Goal: Transaction & Acquisition: Download file/media

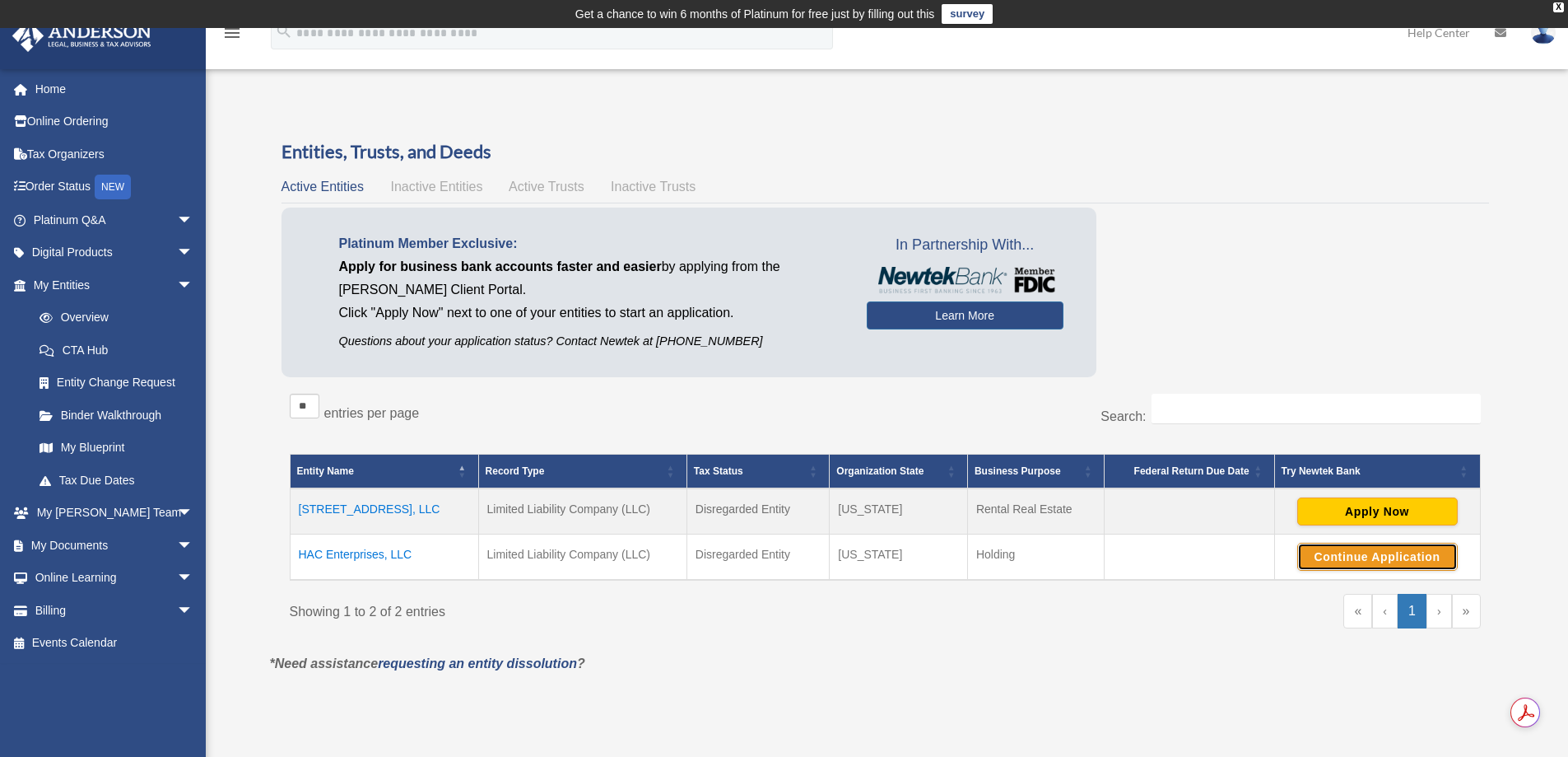
click at [1418, 555] on button "Continue Application" at bounding box center [1378, 556] width 161 height 28
click at [373, 555] on td "HAC Enterprises, LLC" at bounding box center [384, 557] width 189 height 46
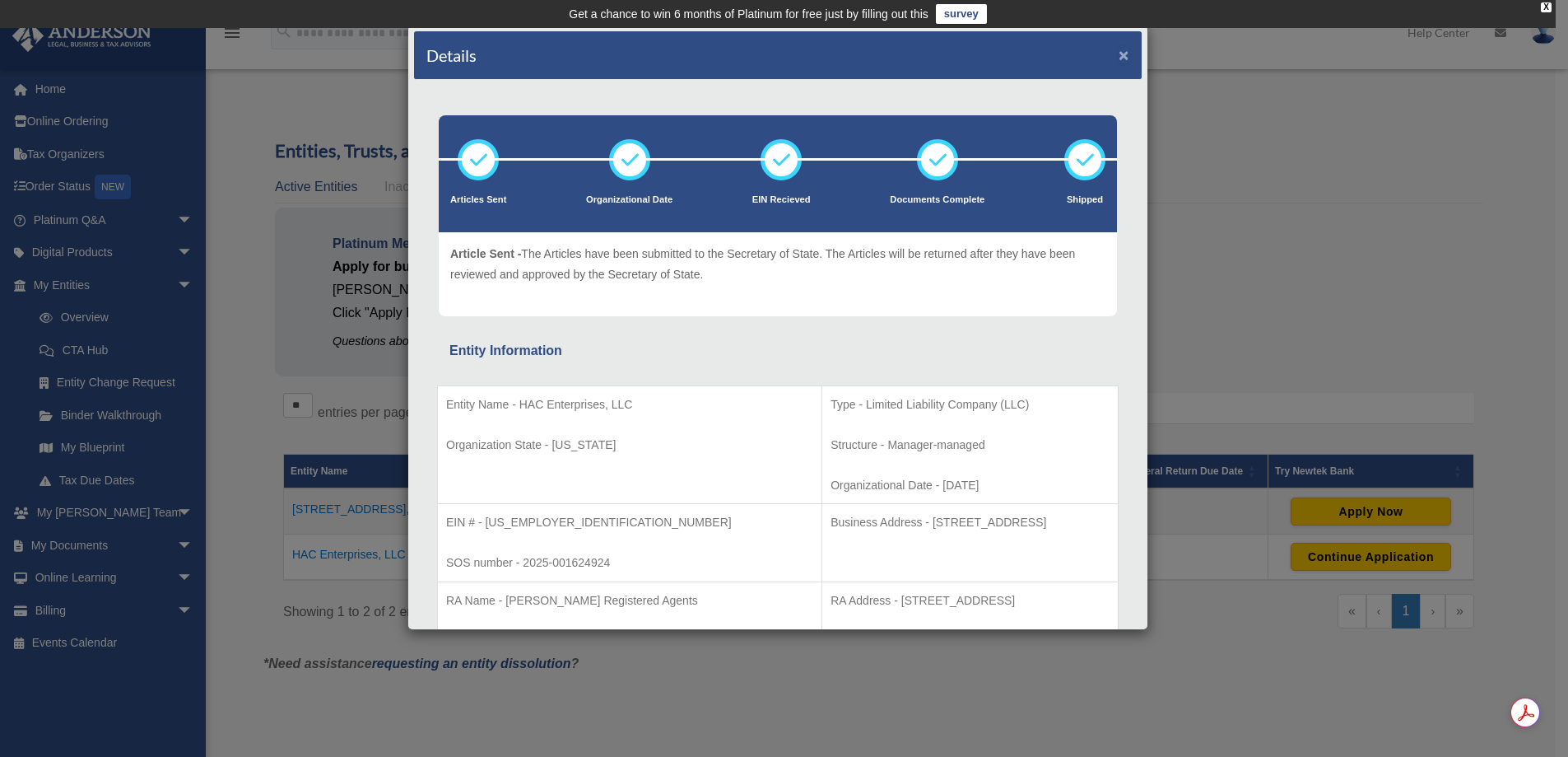
click at [1119, 52] on button "×" at bounding box center [1124, 55] width 10 height 17
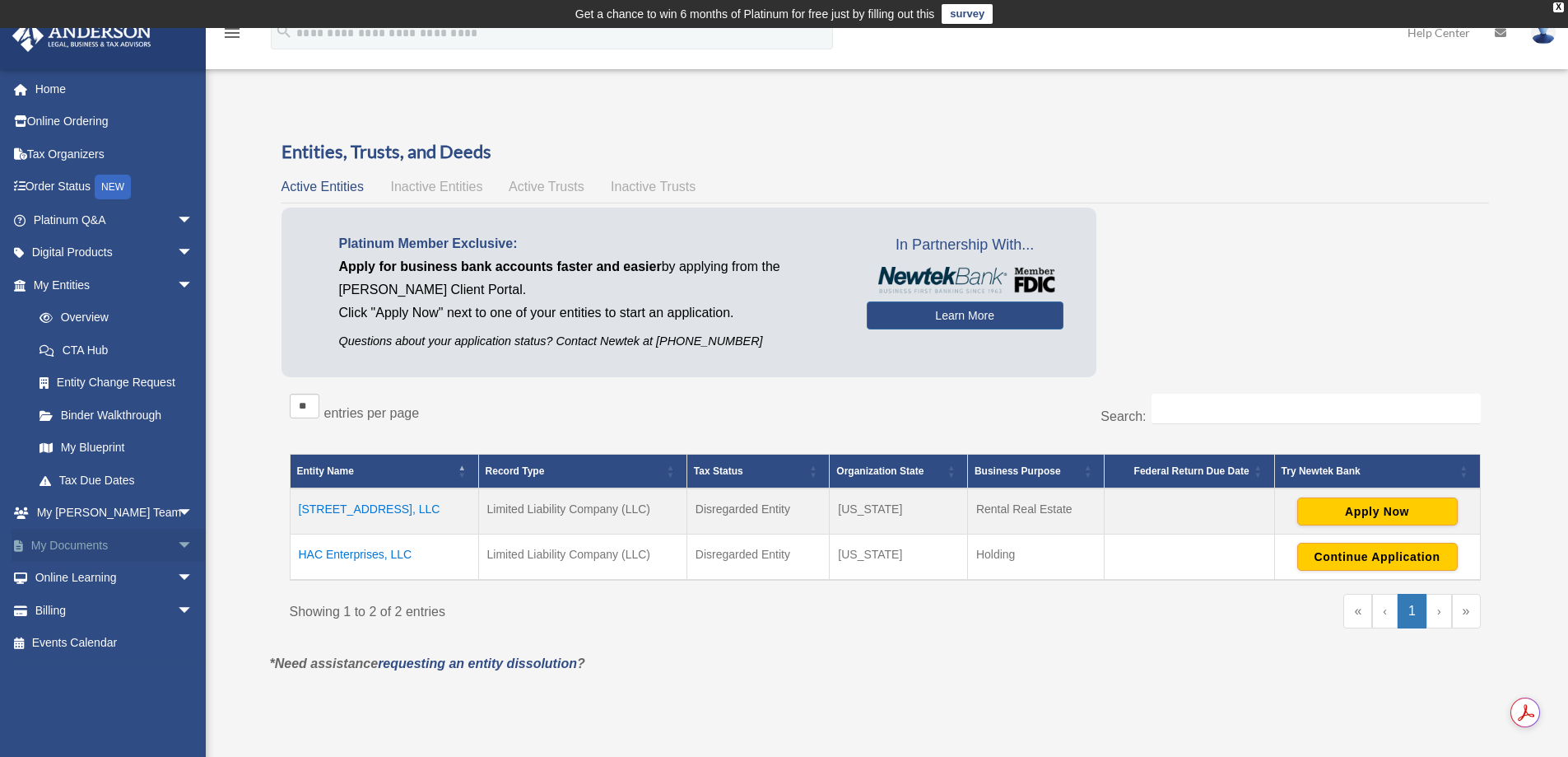
click at [93, 553] on link "My Documents arrow_drop_down" at bounding box center [114, 545] width 207 height 33
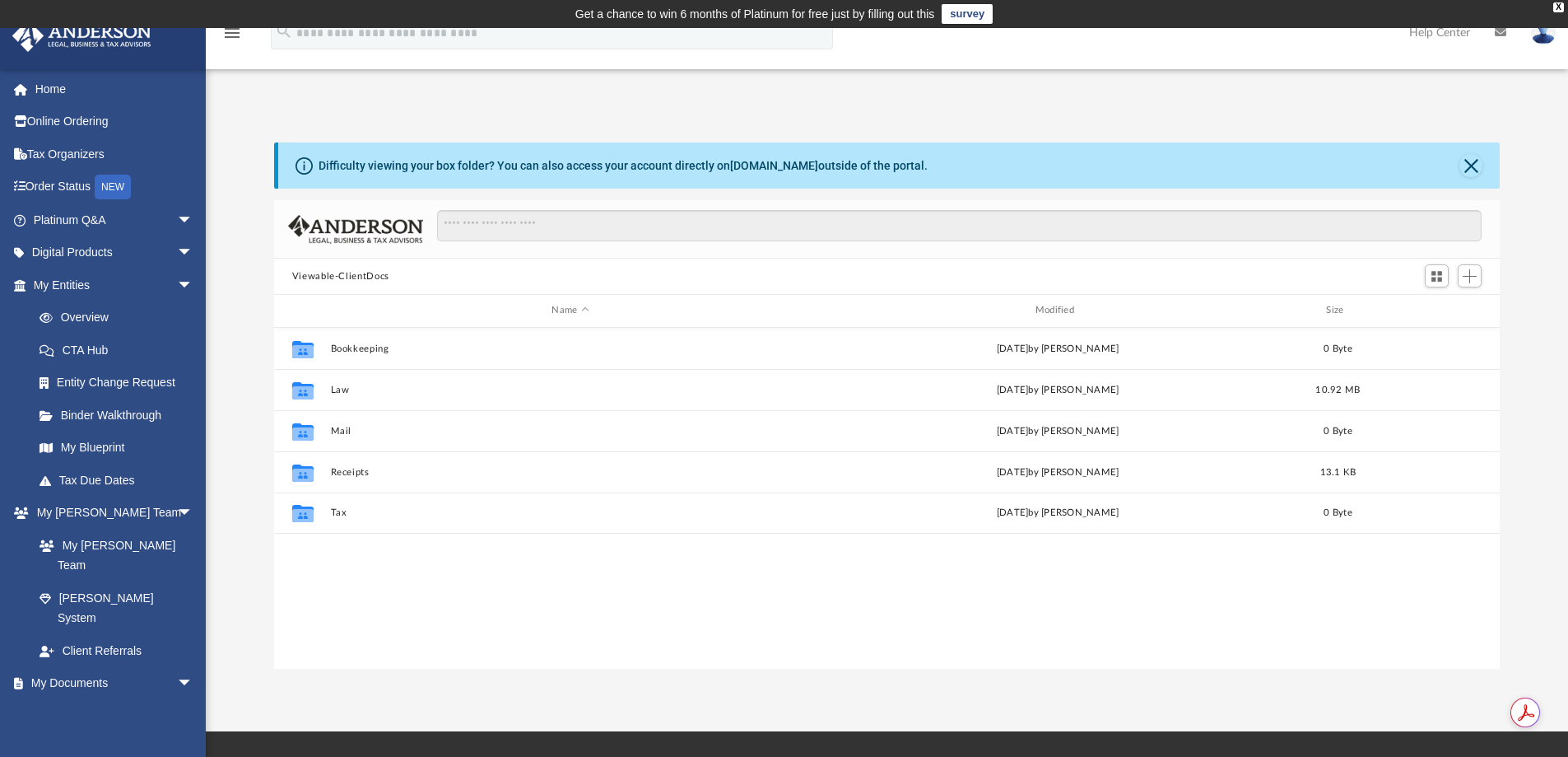
scroll to position [362, 1213]
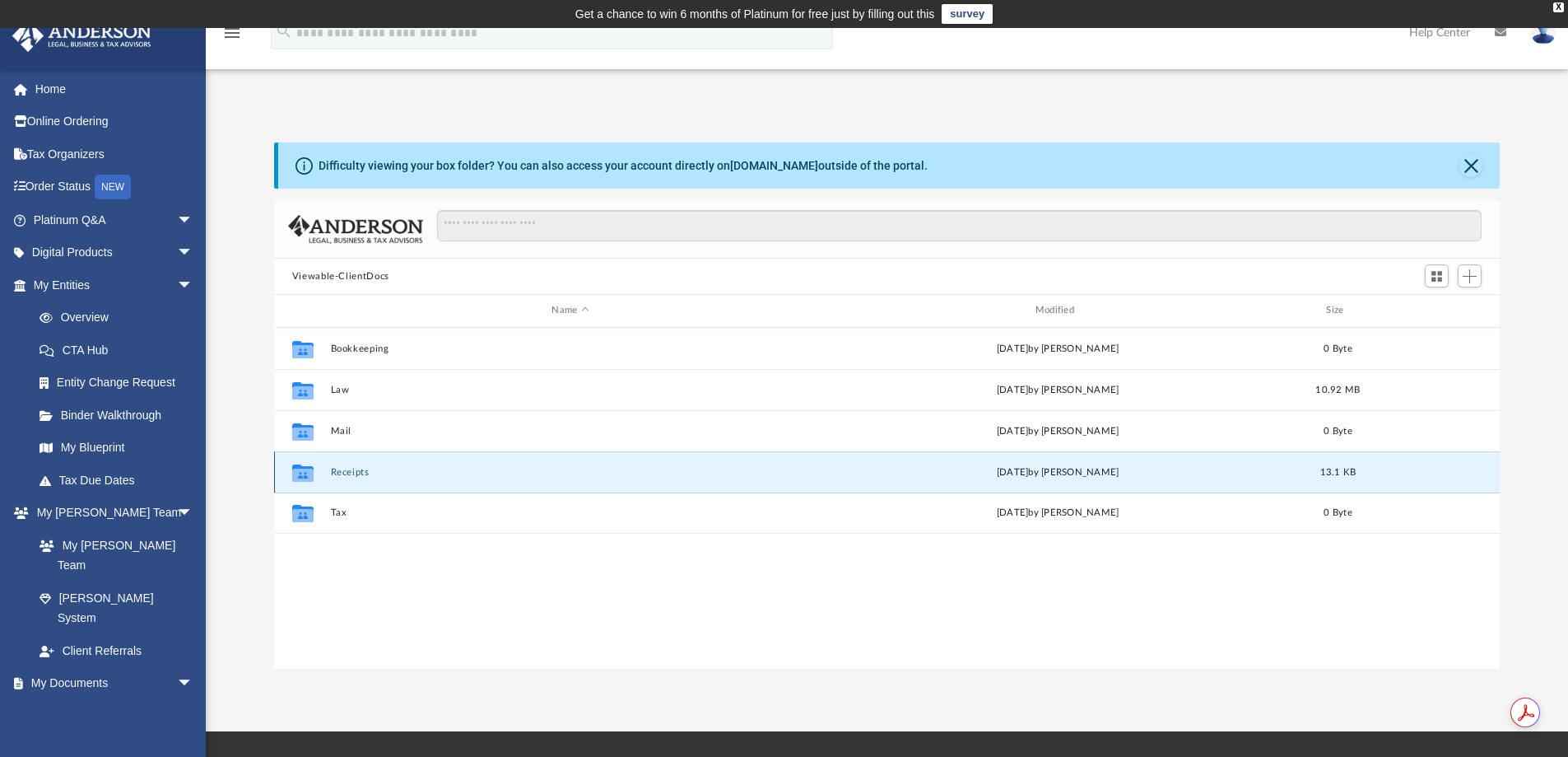
click at [362, 477] on button "Receipts" at bounding box center [570, 472] width 480 height 10
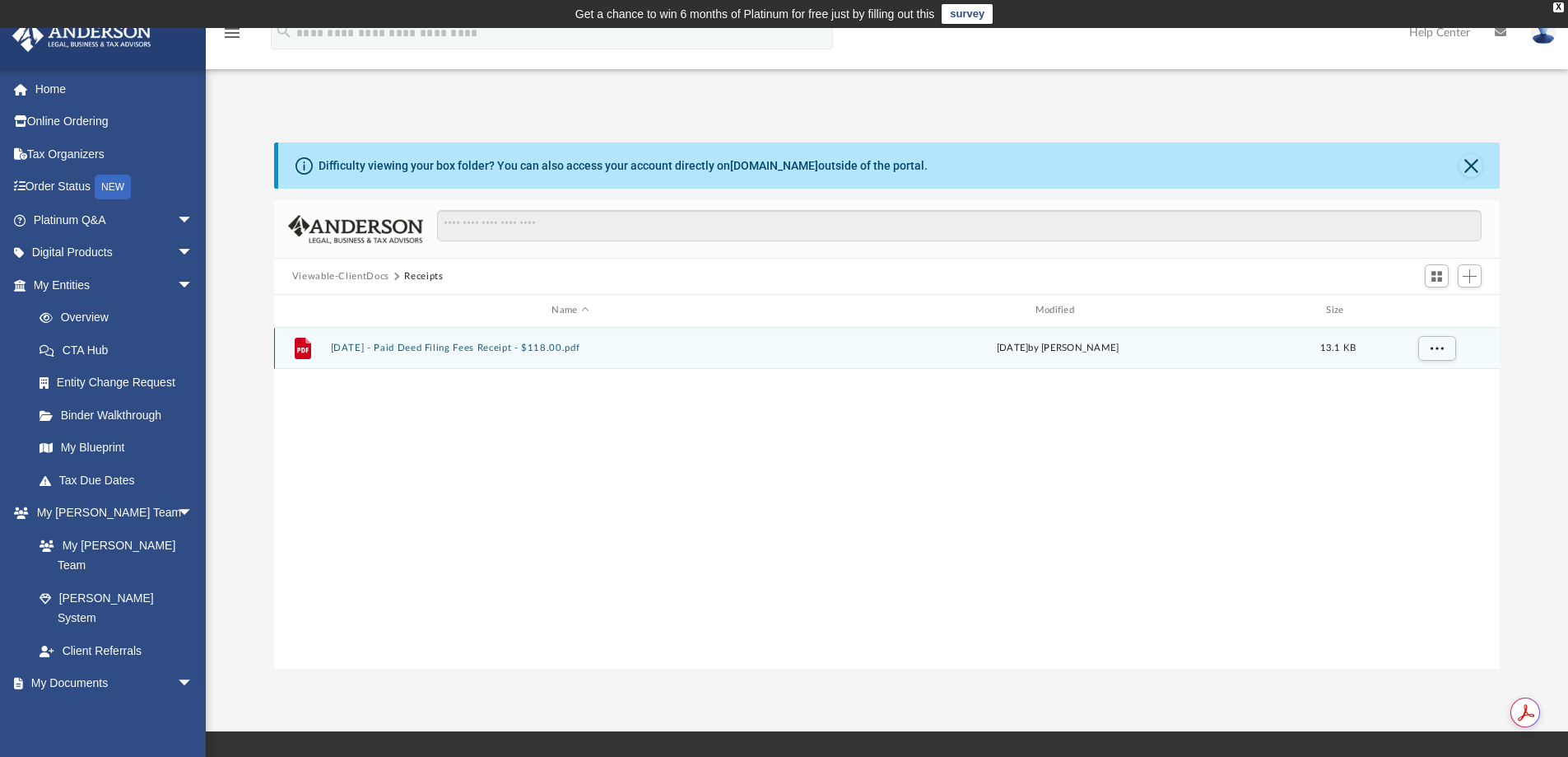
click at [453, 350] on button "[DATE] - Paid Deed Filing Fees Receipt - $118.00.pdf" at bounding box center [570, 348] width 480 height 10
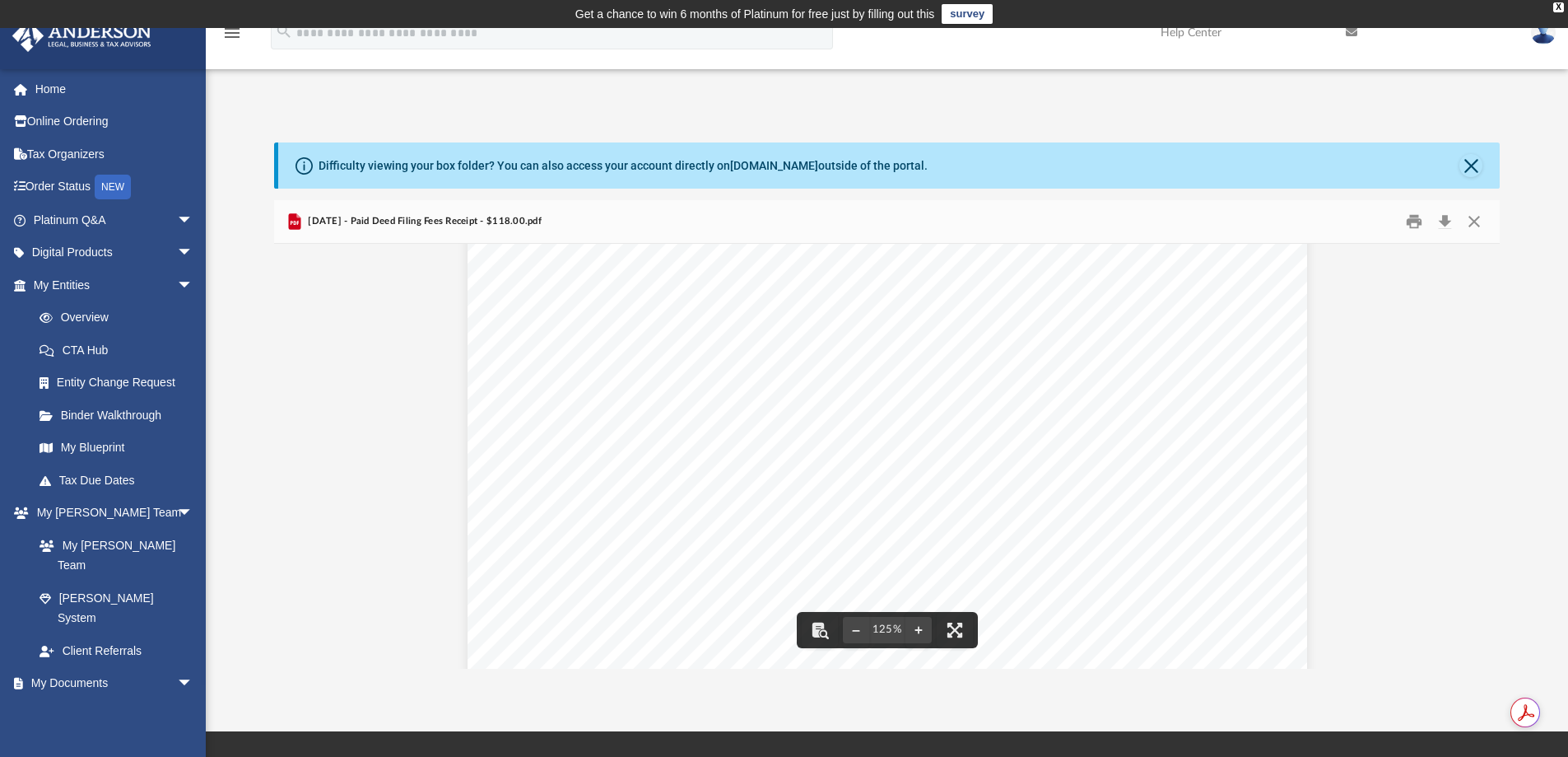
scroll to position [82, 0]
click at [1464, 221] on button "Close" at bounding box center [1475, 222] width 29 height 26
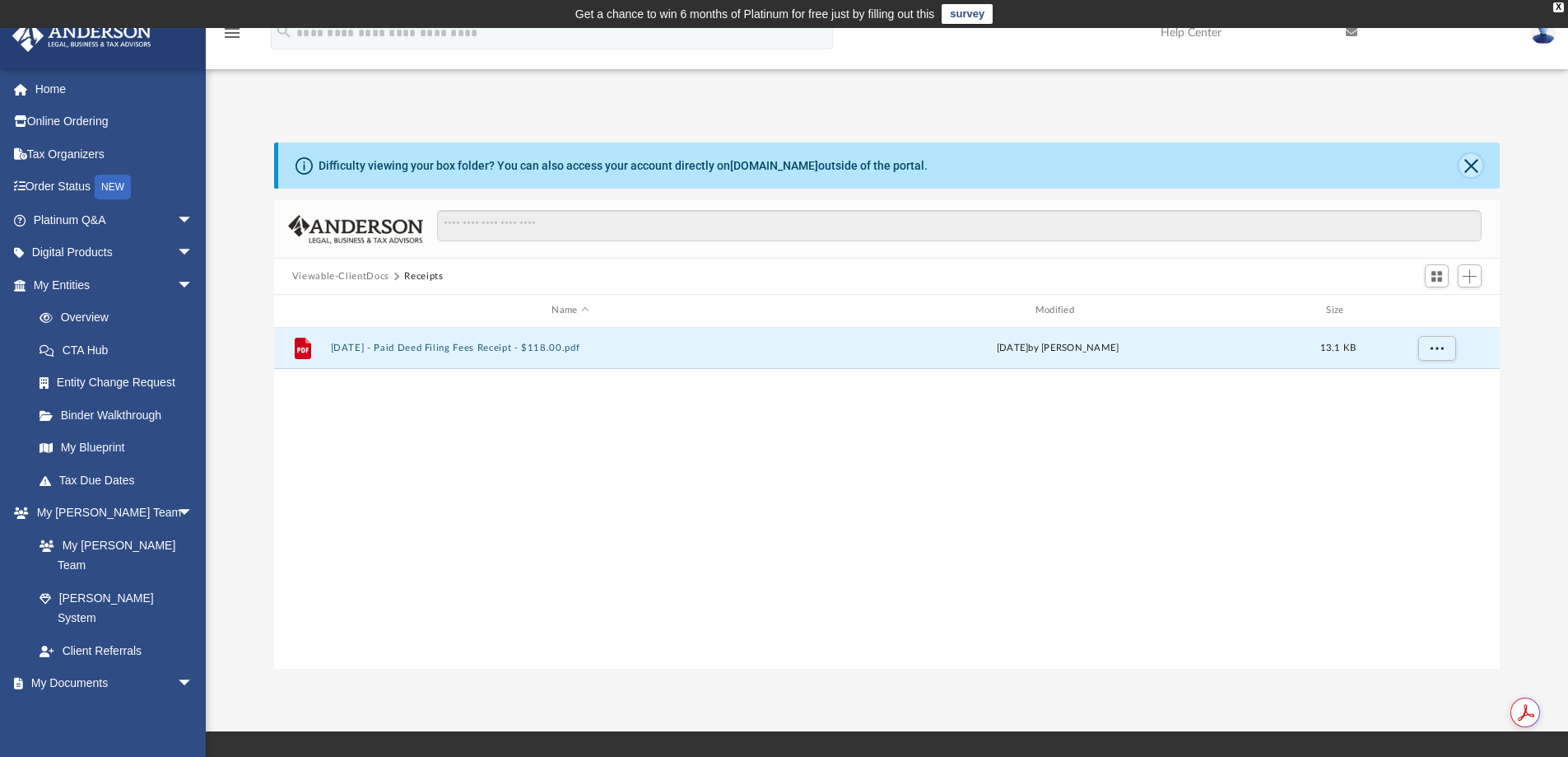
click at [1475, 173] on button "Close" at bounding box center [1471, 165] width 23 height 23
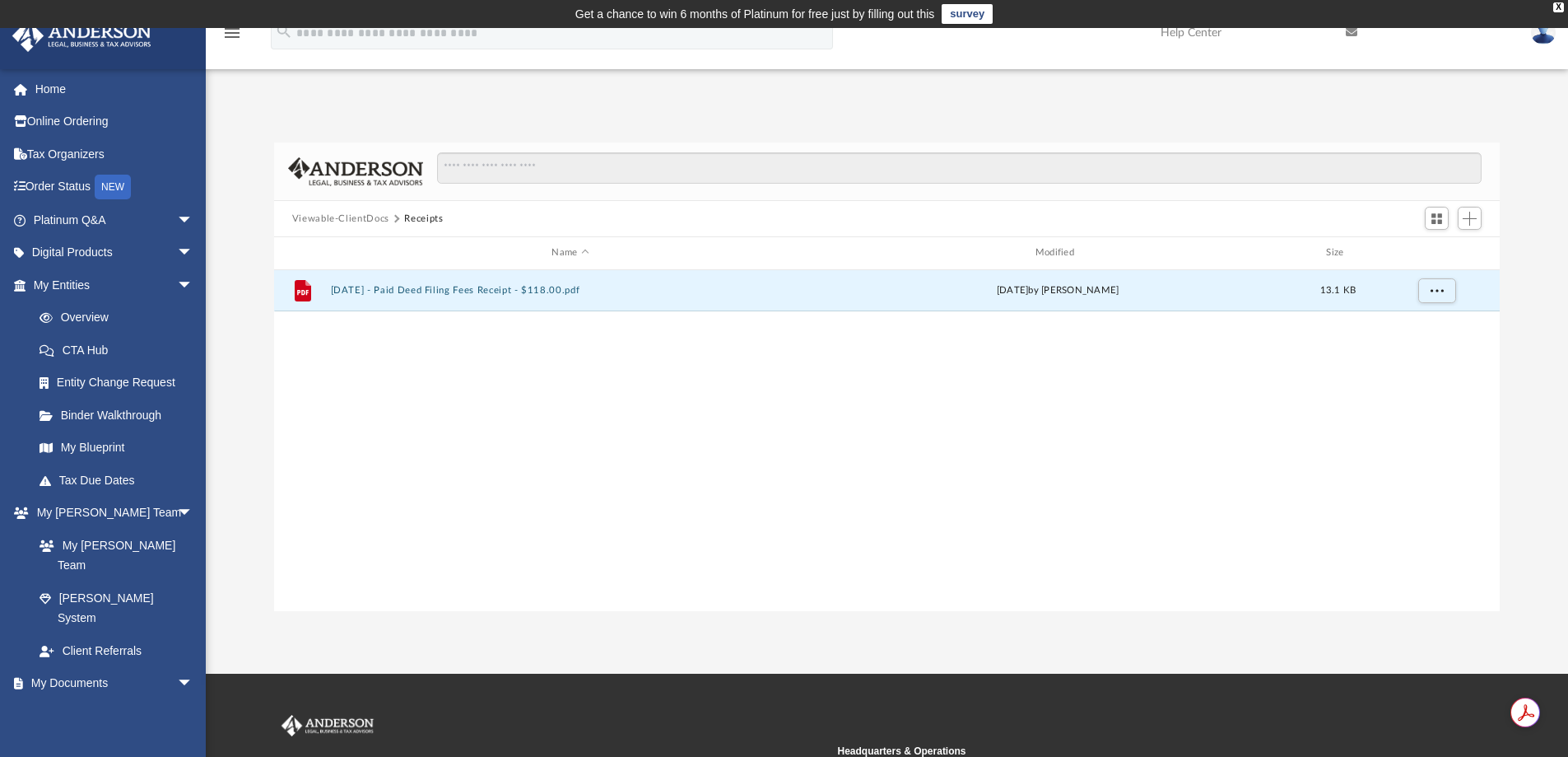
click at [375, 220] on button "Viewable-ClientDocs" at bounding box center [341, 219] width 97 height 15
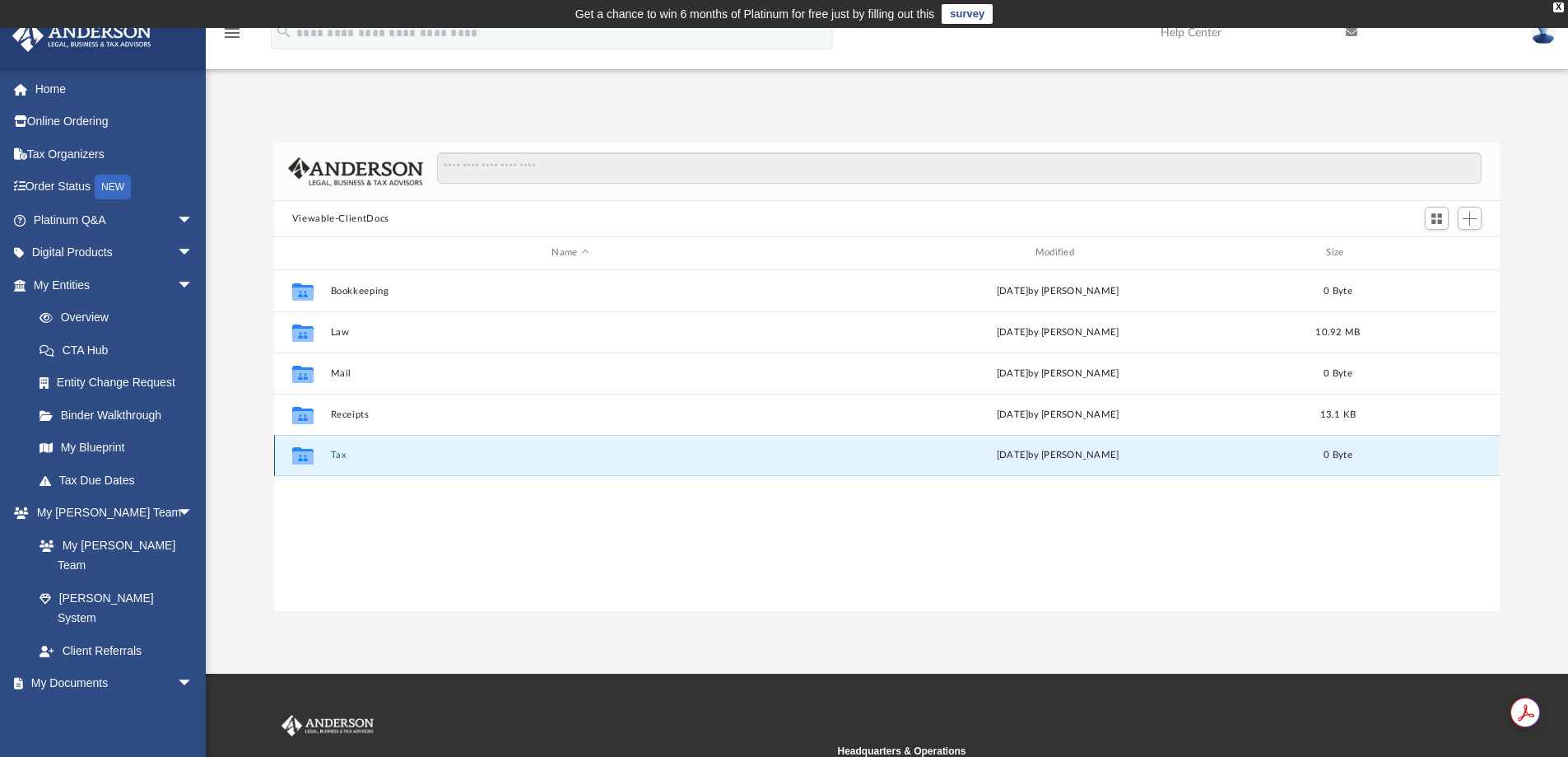
click at [342, 458] on button "Tax" at bounding box center [570, 455] width 480 height 10
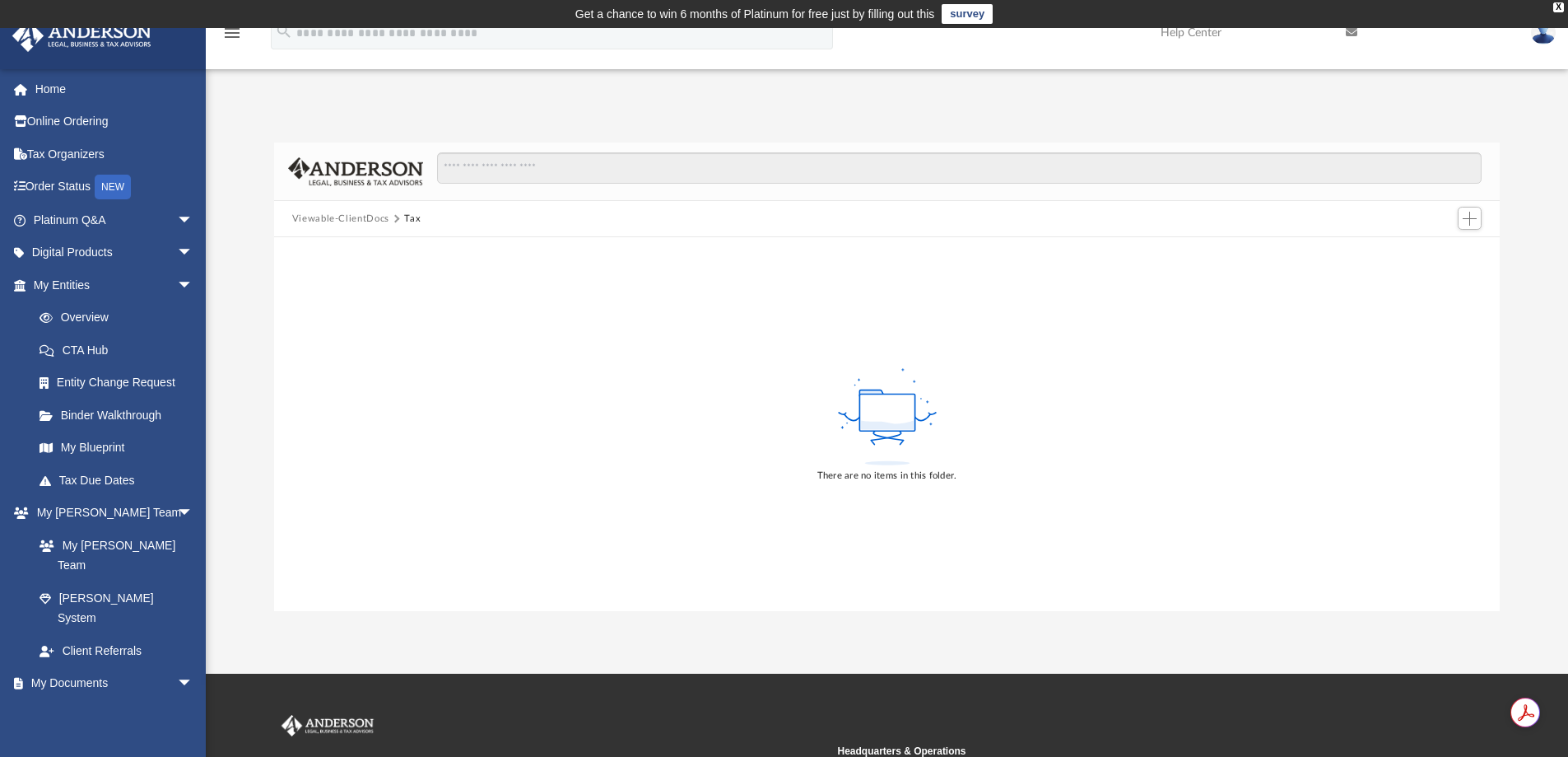
click at [346, 216] on button "Viewable-ClientDocs" at bounding box center [341, 219] width 97 height 15
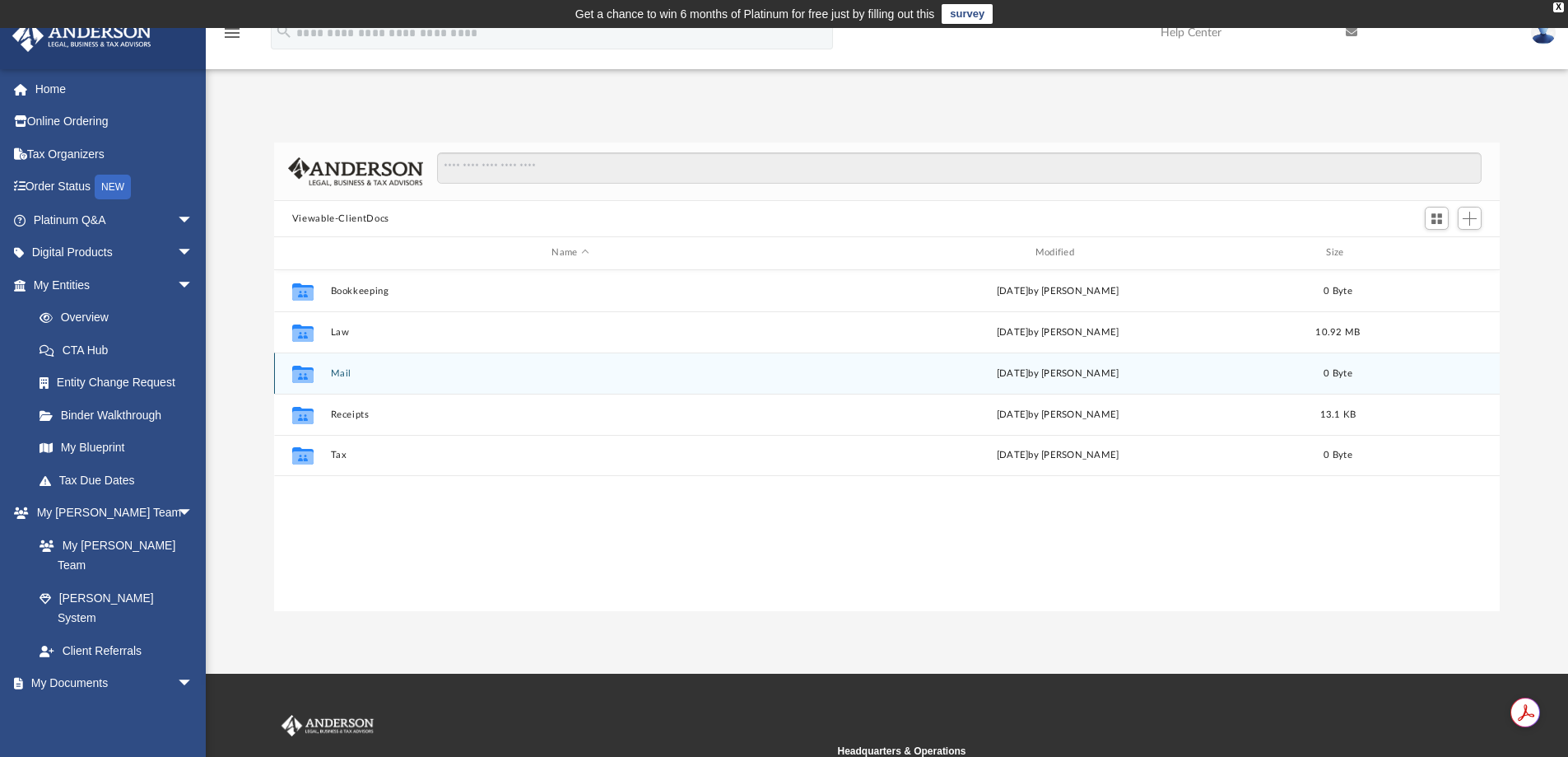
scroll to position [362, 1213]
click at [334, 371] on button "Mail" at bounding box center [570, 374] width 480 height 10
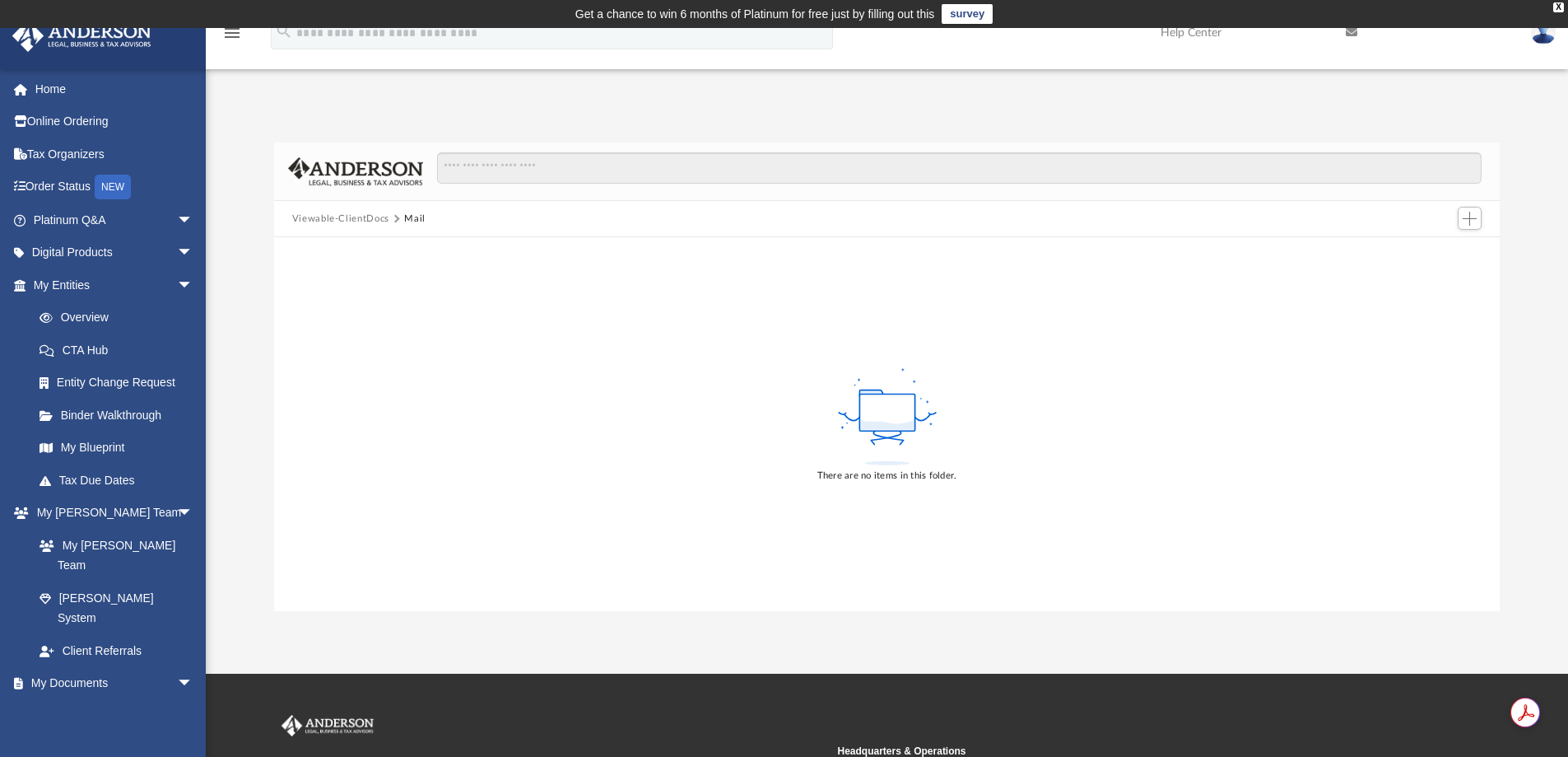
click at [355, 215] on button "Viewable-ClientDocs" at bounding box center [341, 219] width 97 height 15
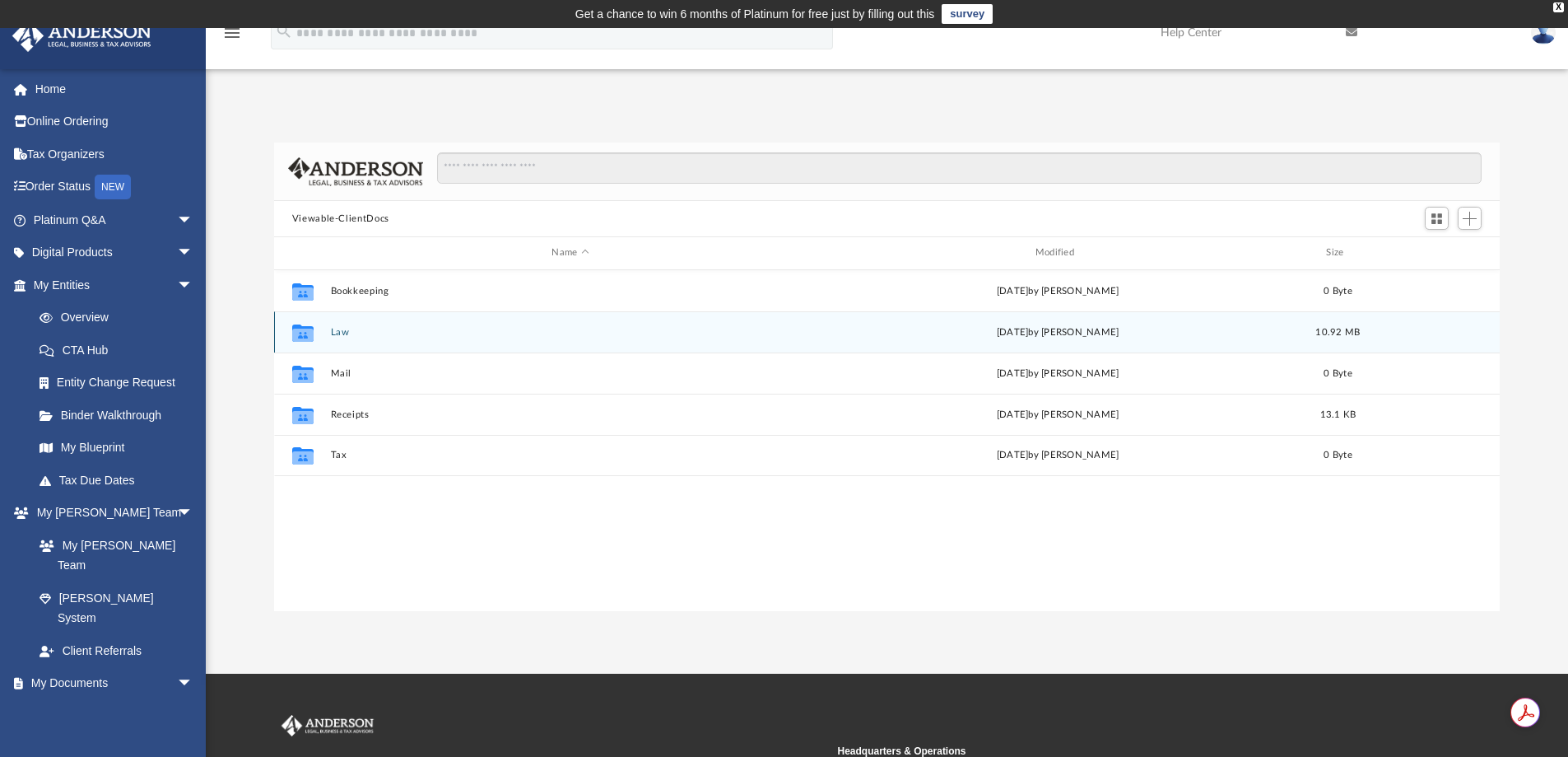
click at [330, 335] on div "Collaborated Folder Law [DATE] by [PERSON_NAME] 10.92 MB" at bounding box center [887, 332] width 1226 height 42
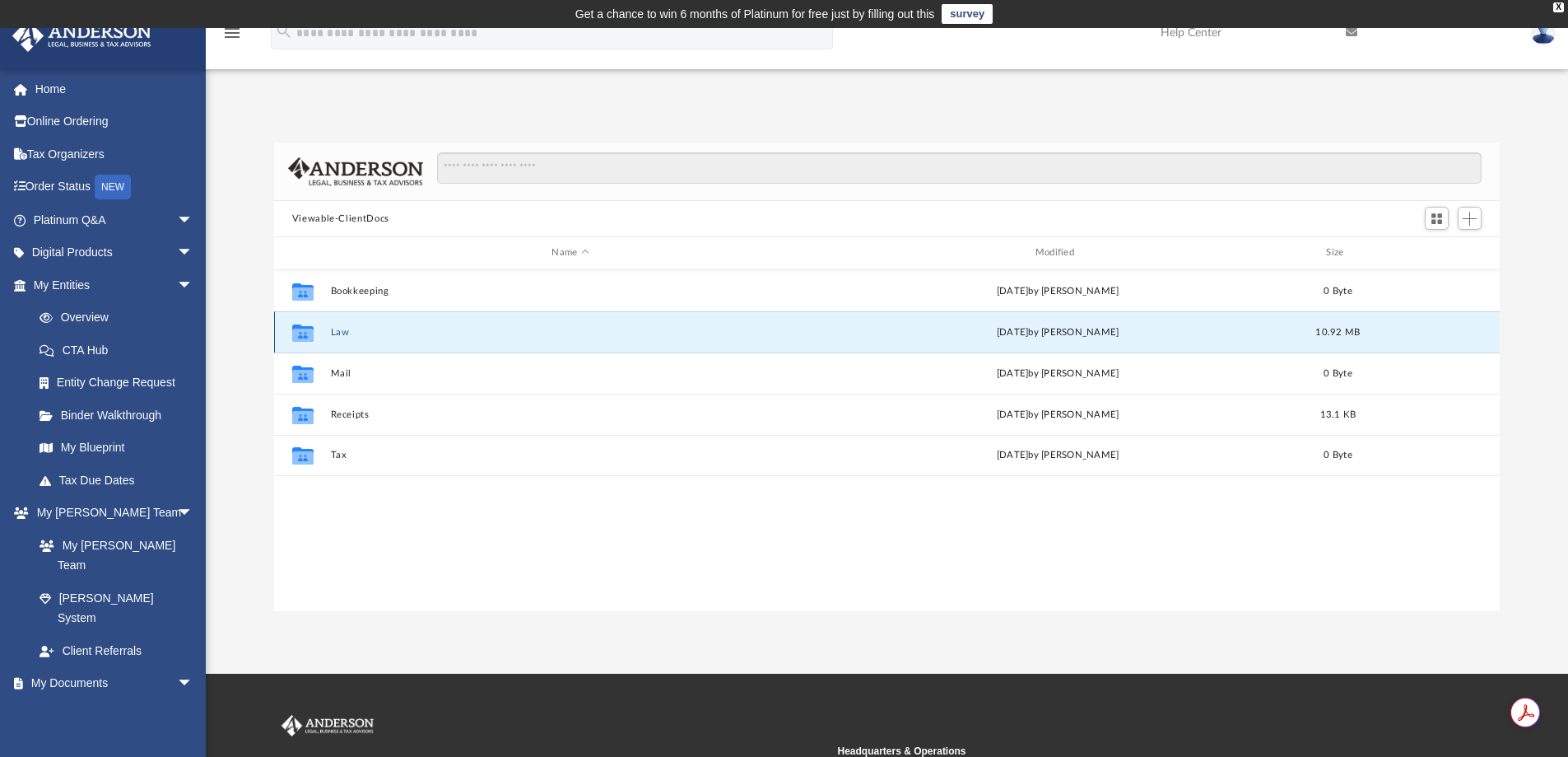
click at [332, 335] on button "Law" at bounding box center [570, 332] width 480 height 10
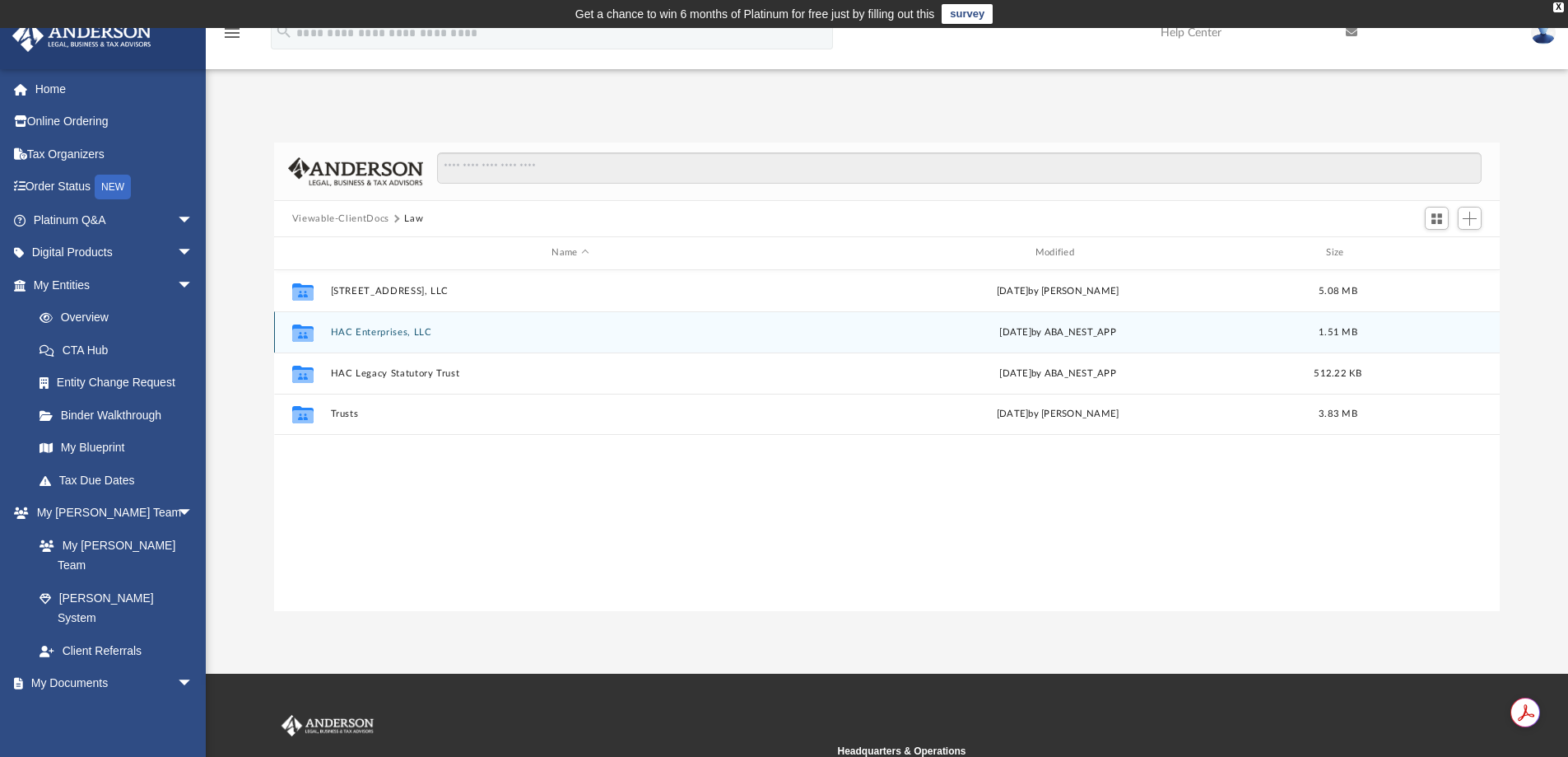
click at [365, 336] on button "HAC Enterprises, LLC" at bounding box center [570, 332] width 480 height 10
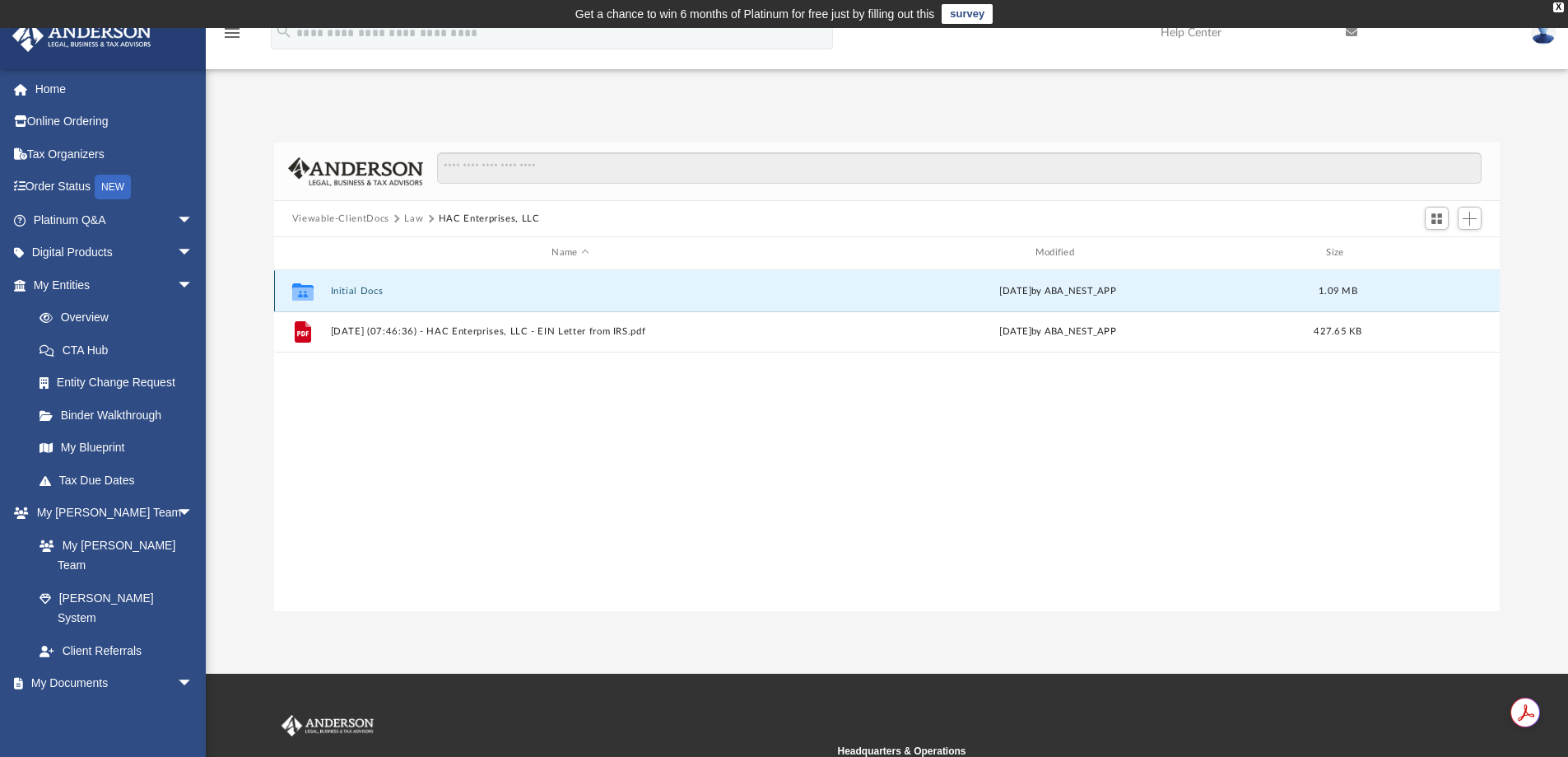
click at [366, 294] on button "Initial Docs" at bounding box center [570, 291] width 480 height 10
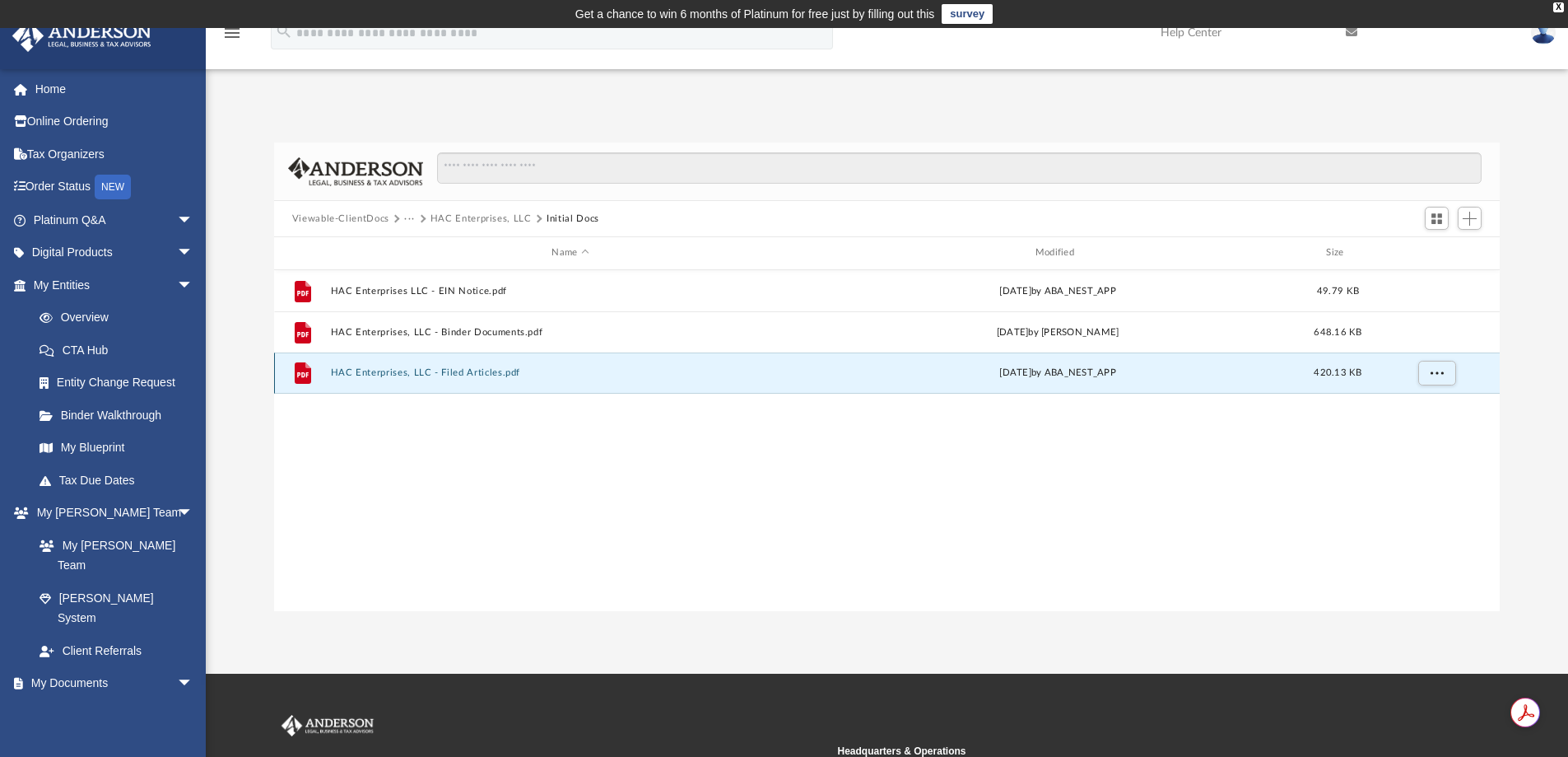
click at [470, 369] on button "HAC Enterprises, LLC - Filed Articles.pdf" at bounding box center [570, 373] width 480 height 10
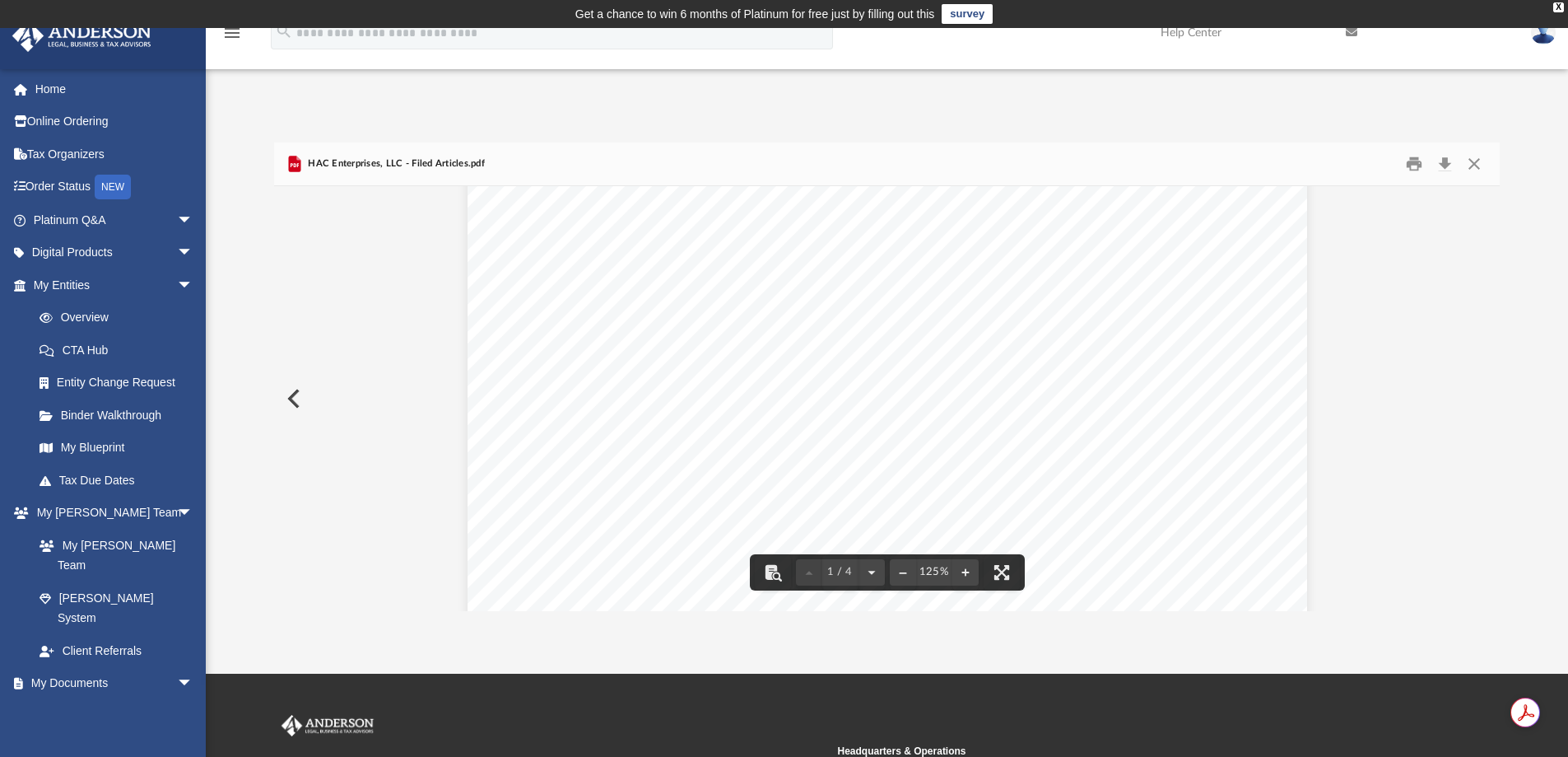
scroll to position [0, 0]
click at [1442, 163] on button "Download" at bounding box center [1445, 164] width 29 height 26
